Goal: Information Seeking & Learning: Find specific fact

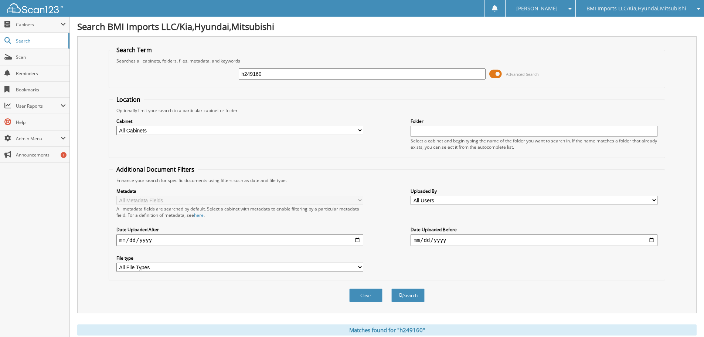
drag, startPoint x: 300, startPoint y: 75, endPoint x: 0, endPoint y: 13, distance: 306.1
click at [0, 13] on body "[PERSON_NAME] Settings Logout BMI Imports LLC/Kia,Hyundai,Mitsubishi OBG Import…" at bounding box center [352, 267] width 704 height 535
type input "h696644"
click at [392, 288] on button "Search" at bounding box center [408, 295] width 33 height 14
drag, startPoint x: 320, startPoint y: 71, endPoint x: 0, endPoint y: -28, distance: 334.5
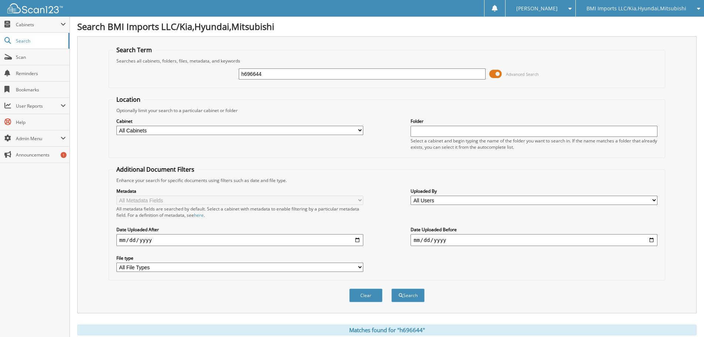
click at [0, 0] on html "[PERSON_NAME] Settings Logout BMI Imports LLC/Kia,Hyundai,Mitsubishi OBG Import…" at bounding box center [352, 267] width 704 height 535
type input "h092649"
click at [392, 288] on button "Search" at bounding box center [408, 295] width 33 height 14
drag, startPoint x: 315, startPoint y: 74, endPoint x: 0, endPoint y: 8, distance: 322.3
click at [0, 22] on body "[PERSON_NAME] Settings Logout BMI Imports LLC/Kia,Hyundai,Mitsubishi OBG Import…" at bounding box center [352, 274] width 704 height 548
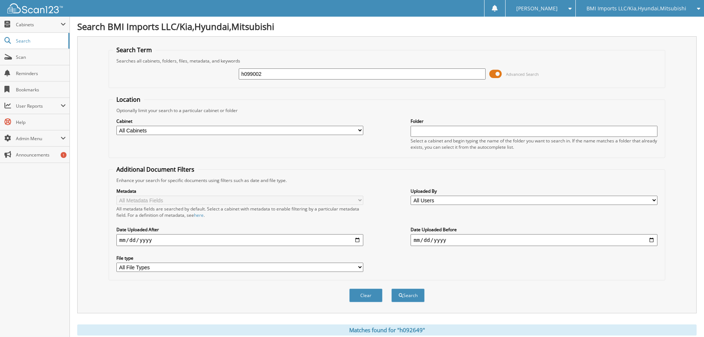
type input "h099002"
click at [392, 288] on button "Search" at bounding box center [408, 295] width 33 height 14
drag, startPoint x: 270, startPoint y: 75, endPoint x: 0, endPoint y: -10, distance: 283.4
click at [0, 0] on html "[PERSON_NAME] Settings Logout BMI Imports LLC/Kia,Hyundai,Mitsubishi OBG Import…" at bounding box center [352, 267] width 704 height 535
type input "h720758"
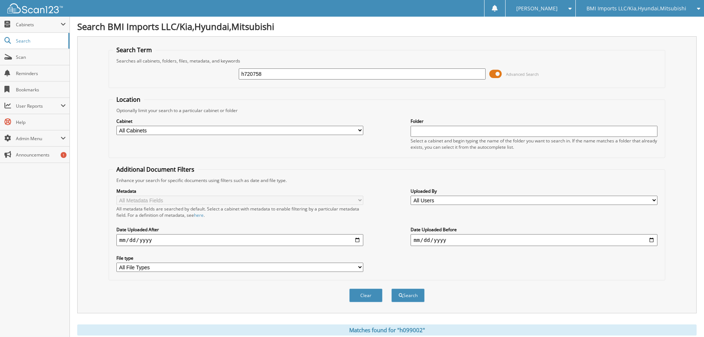
click at [392, 288] on button "Search" at bounding box center [408, 295] width 33 height 14
drag, startPoint x: 274, startPoint y: 70, endPoint x: 0, endPoint y: 2, distance: 282.6
click at [0, 5] on body "[PERSON_NAME] Settings Logout BMI Imports LLC/Kia,Hyundai,Mitsubishi OBG Import…" at bounding box center [352, 289] width 704 height 579
type input "g008854"
click at [392, 288] on button "Search" at bounding box center [408, 295] width 33 height 14
